Goal: Information Seeking & Learning: Learn about a topic

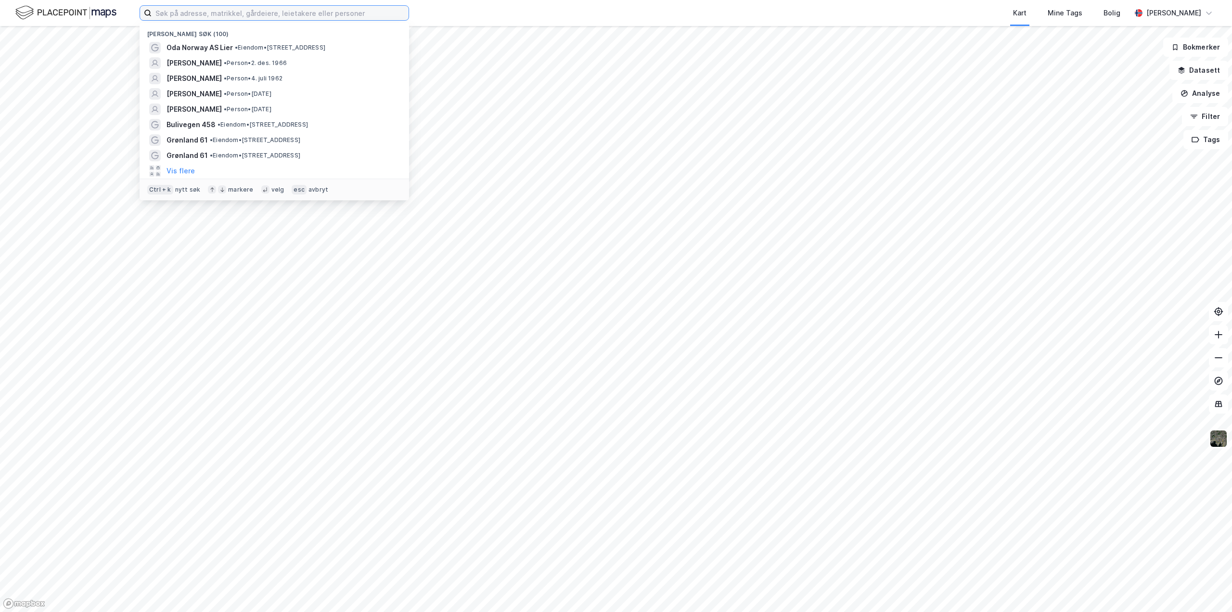
click at [215, 13] on input at bounding box center [280, 13] width 257 height 14
paste input "[PERSON_NAME]"
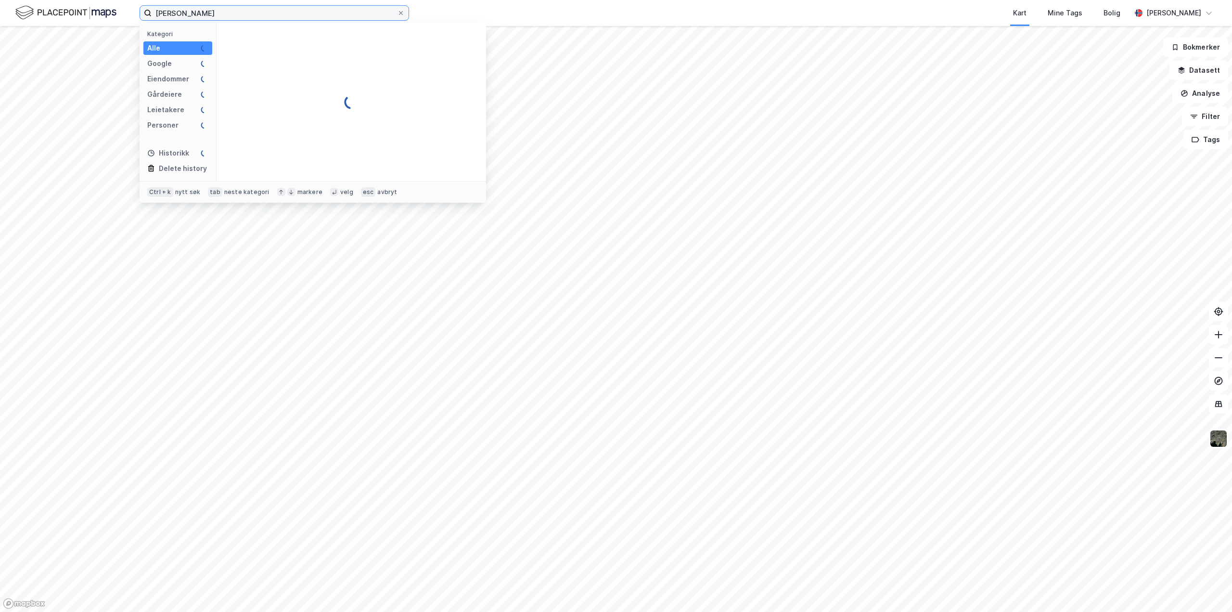
type input "[PERSON_NAME]"
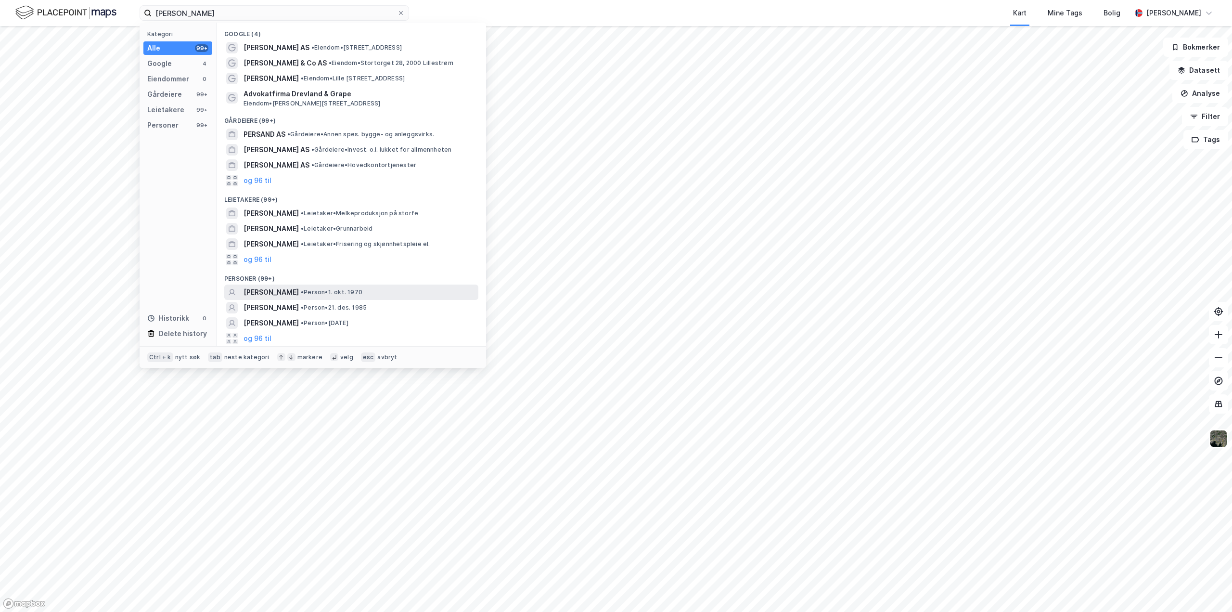
click at [286, 286] on span "[PERSON_NAME]" at bounding box center [270, 292] width 55 height 12
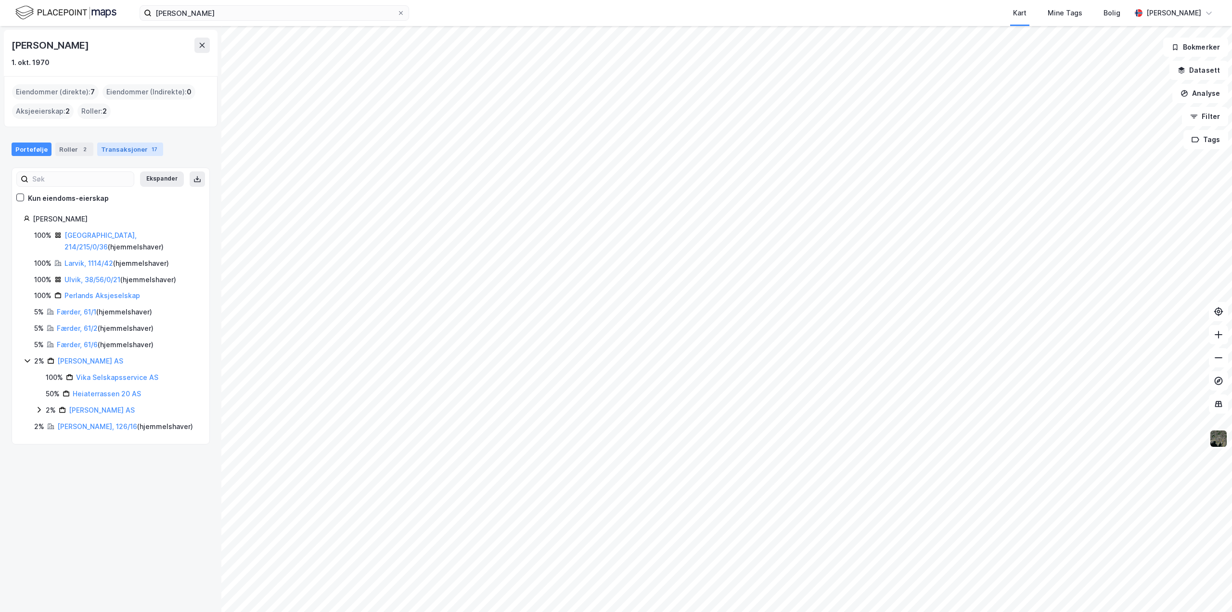
click at [139, 153] on div "Transaksjoner 17" at bounding box center [130, 148] width 66 height 13
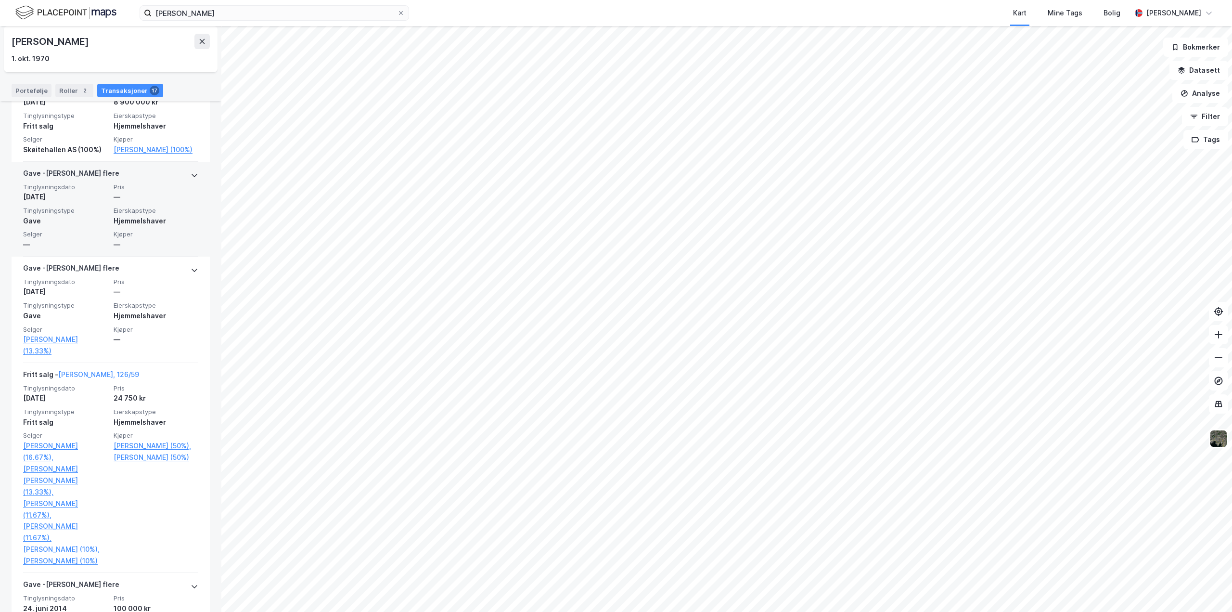
scroll to position [674, 0]
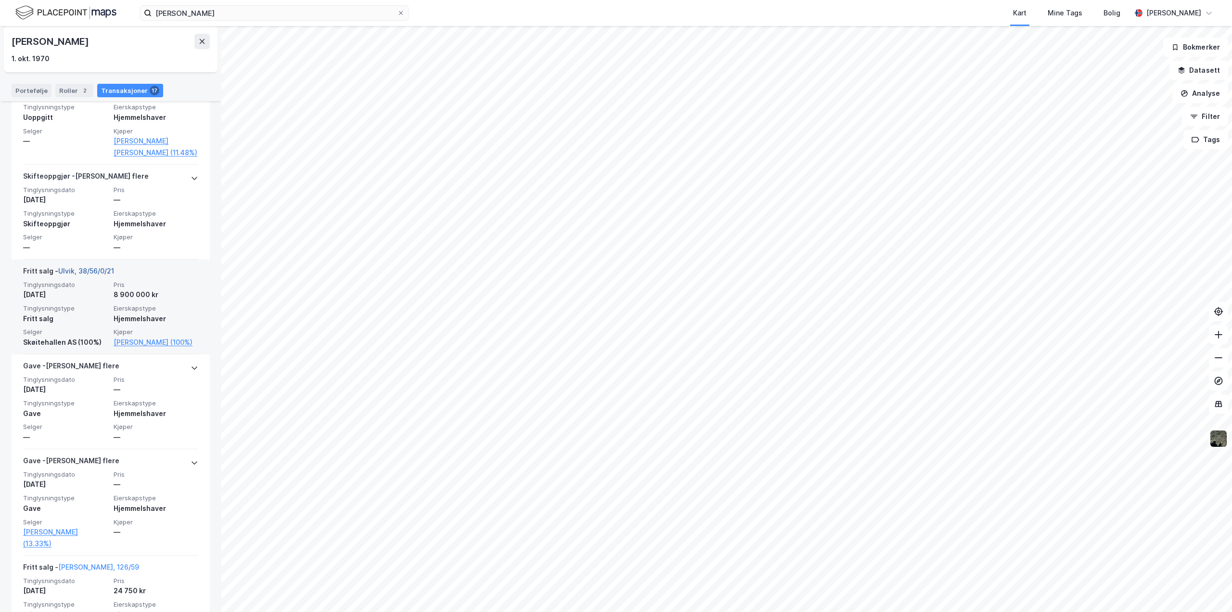
click at [72, 269] on link "Ulvik, 38/56/0/21" at bounding box center [86, 271] width 56 height 8
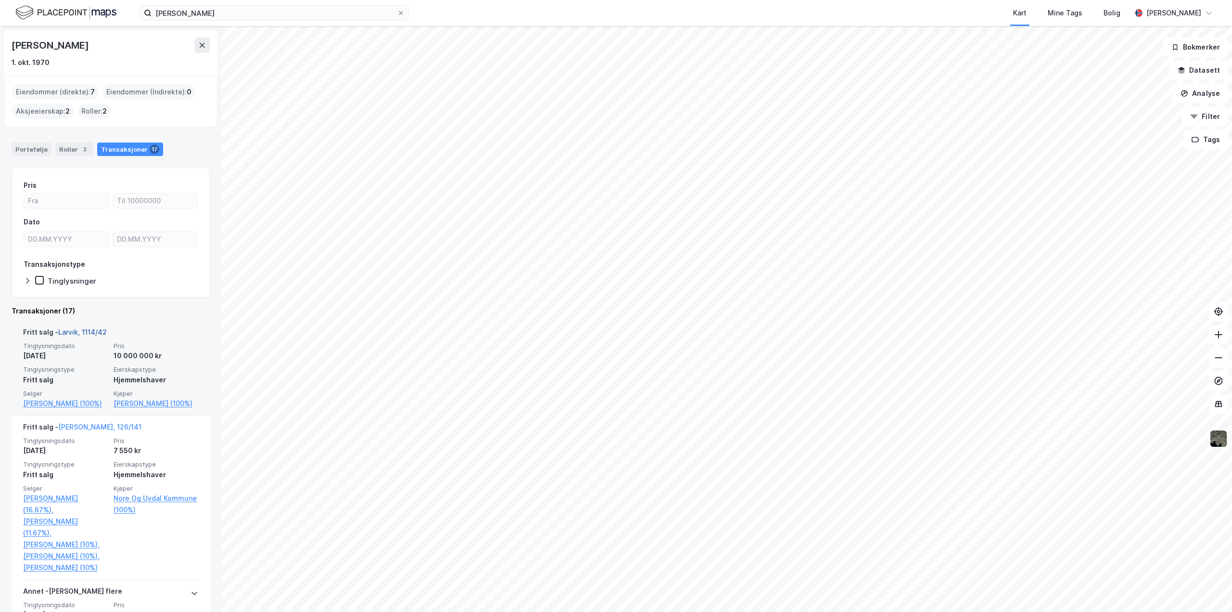
click at [85, 329] on link "Larvik, 1114/42" at bounding box center [82, 332] width 49 height 8
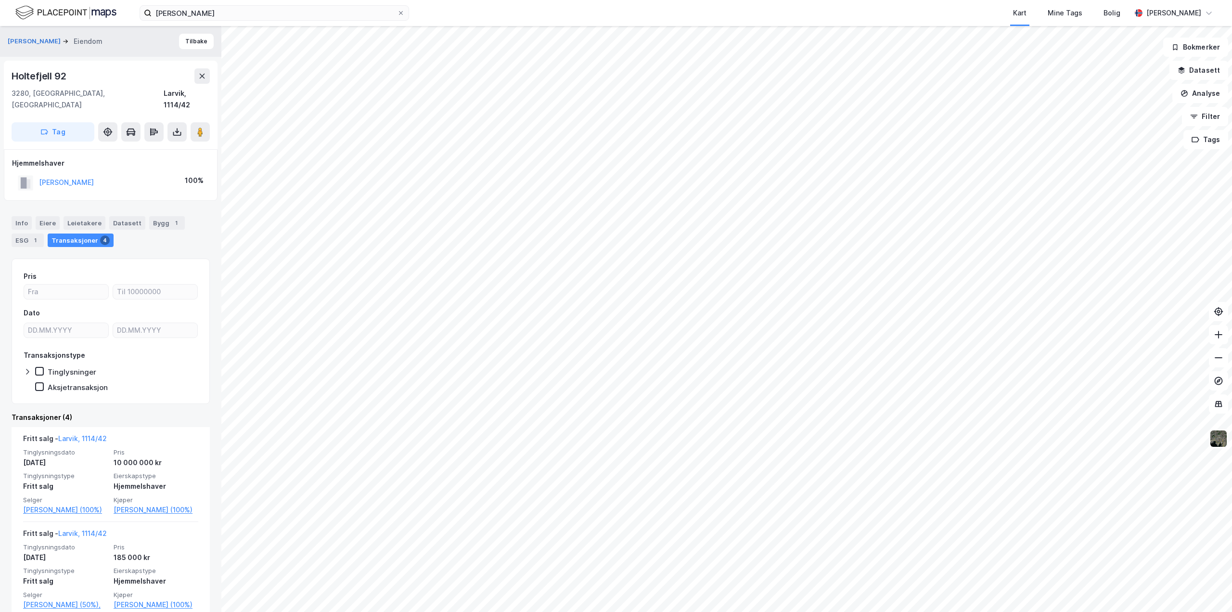
click at [82, 177] on div "[PERSON_NAME]" at bounding box center [66, 183] width 55 height 12
click at [0, 0] on button "[PERSON_NAME]" at bounding box center [0, 0] width 0 height 0
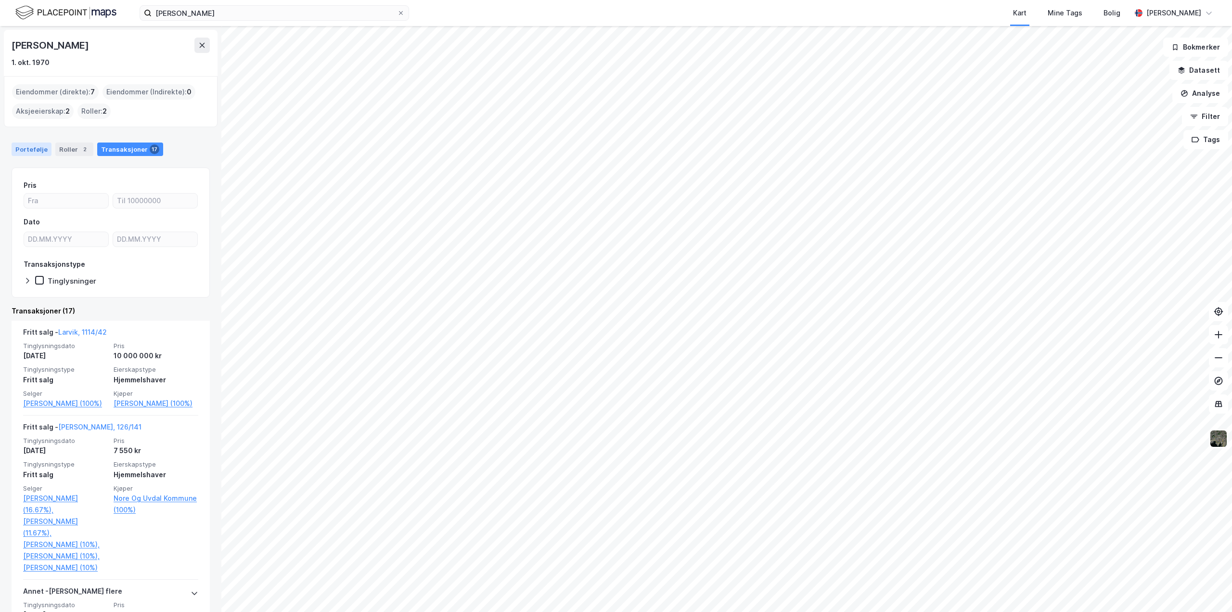
click at [33, 150] on div "Portefølje" at bounding box center [32, 148] width 40 height 13
